Goal: Browse casually

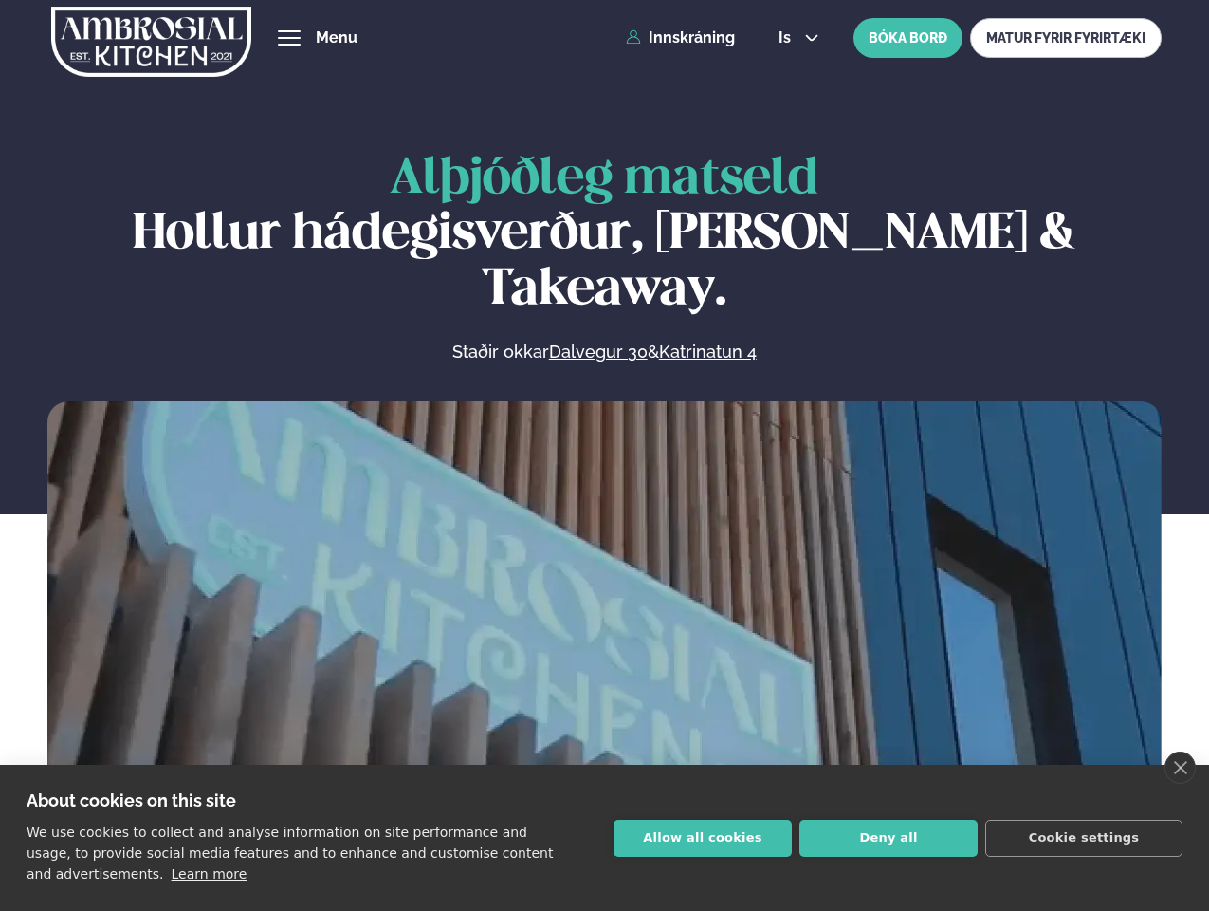
click at [1180, 767] on link "close" at bounding box center [1180, 767] width 31 height 32
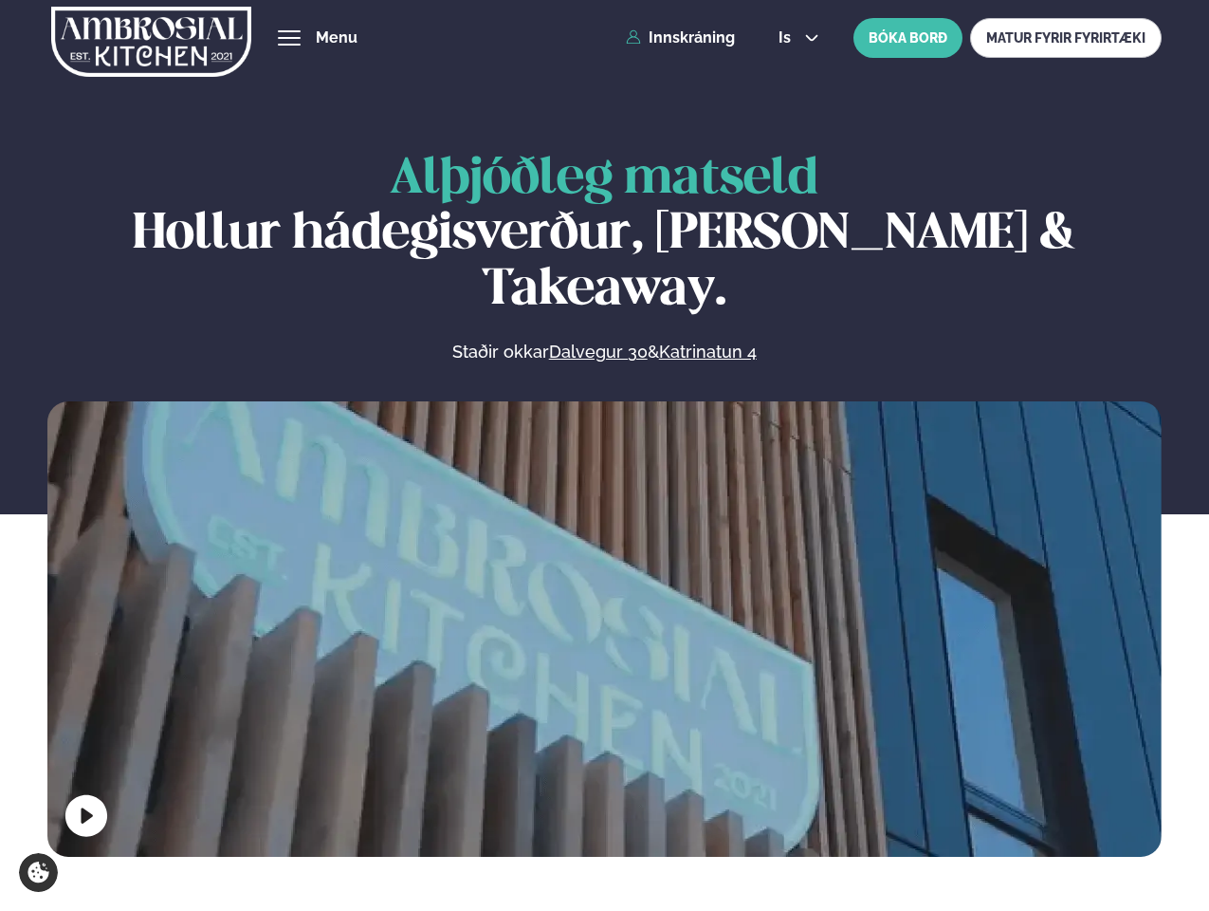
click at [289, 38] on span "hamburger" at bounding box center [289, 37] width 17 height 17
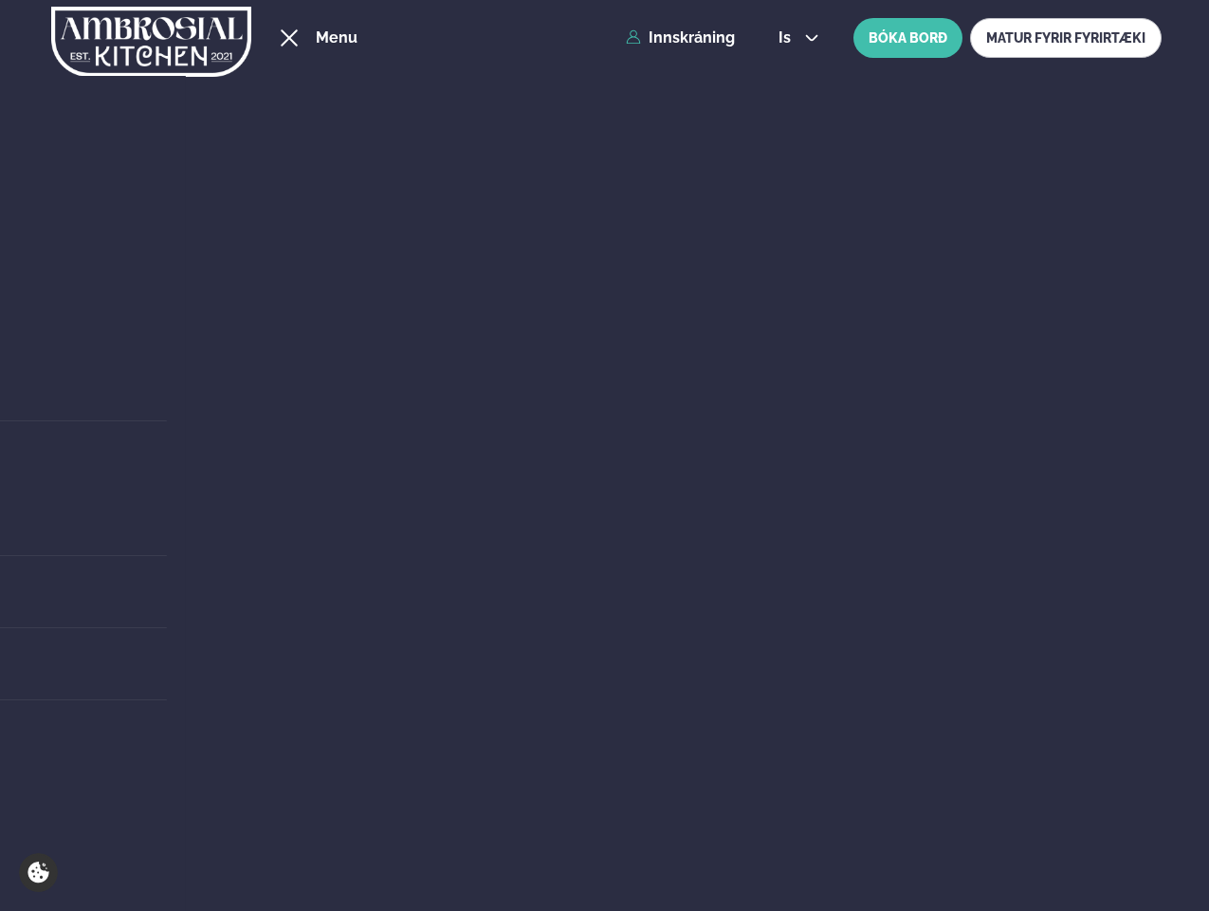
click at [797, 38] on span "is" at bounding box center [788, 37] width 18 height 15
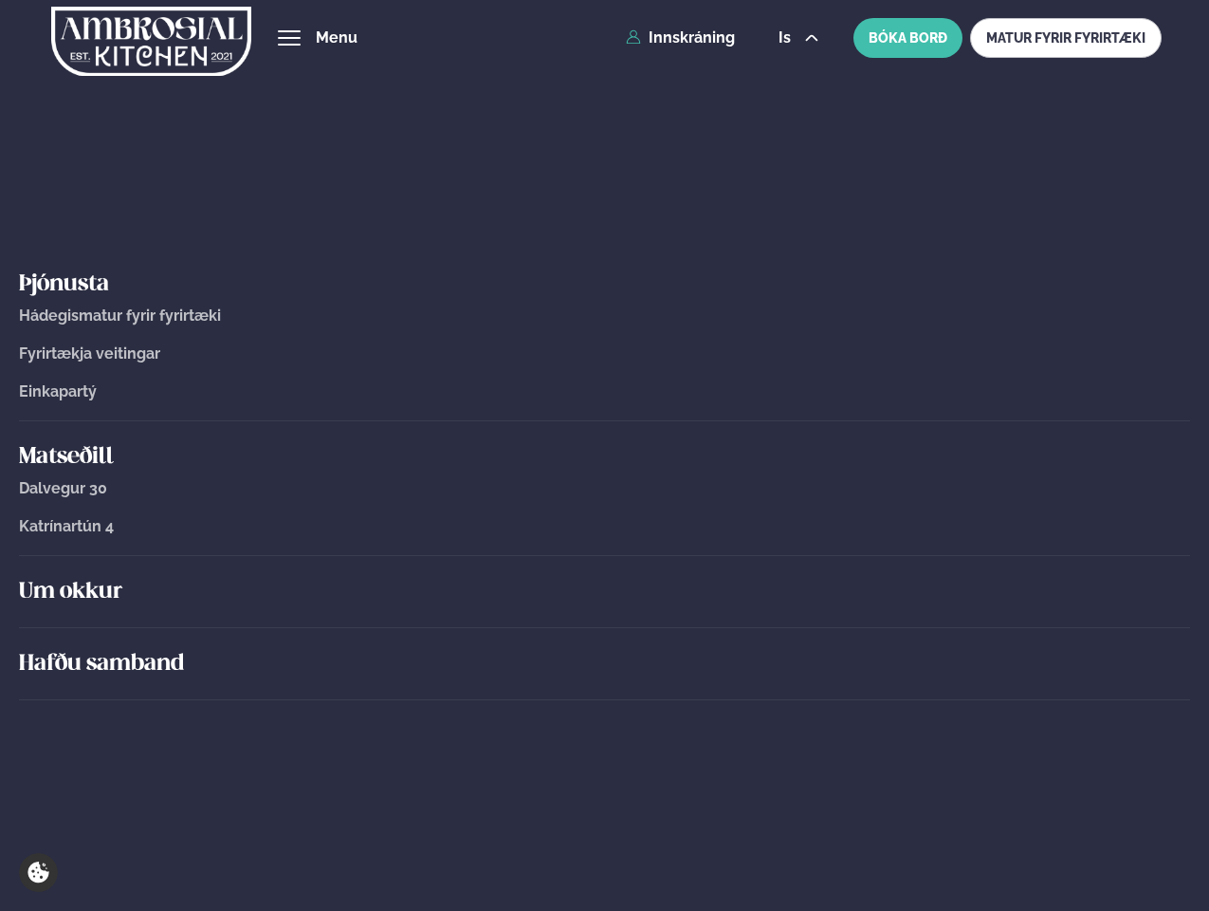
click at [604, 624] on video at bounding box center [604, 679] width 1114 height 557
